Goal: Information Seeking & Learning: Learn about a topic

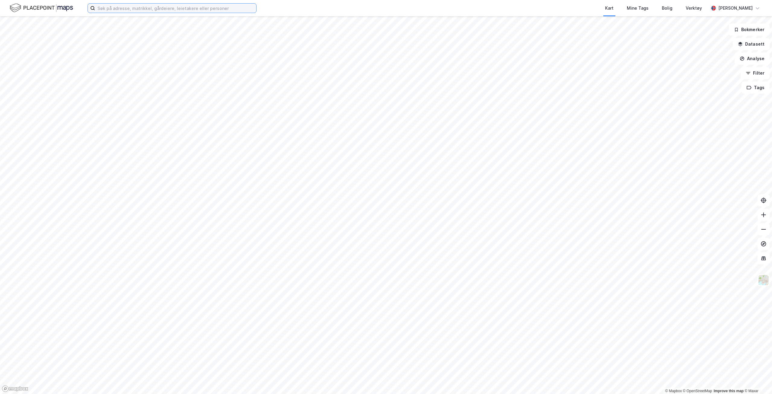
click at [157, 11] on input at bounding box center [175, 8] width 161 height 9
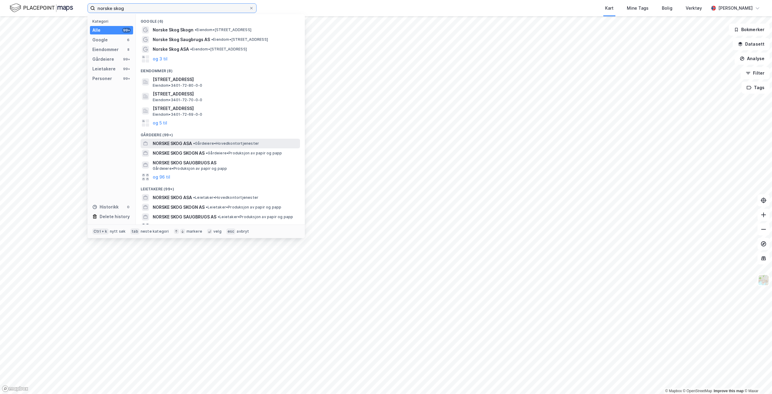
type input "norske skog"
click at [174, 143] on span "NORSKE SKOG ASA" at bounding box center [172, 143] width 39 height 7
